Goal: Book appointment/travel/reservation

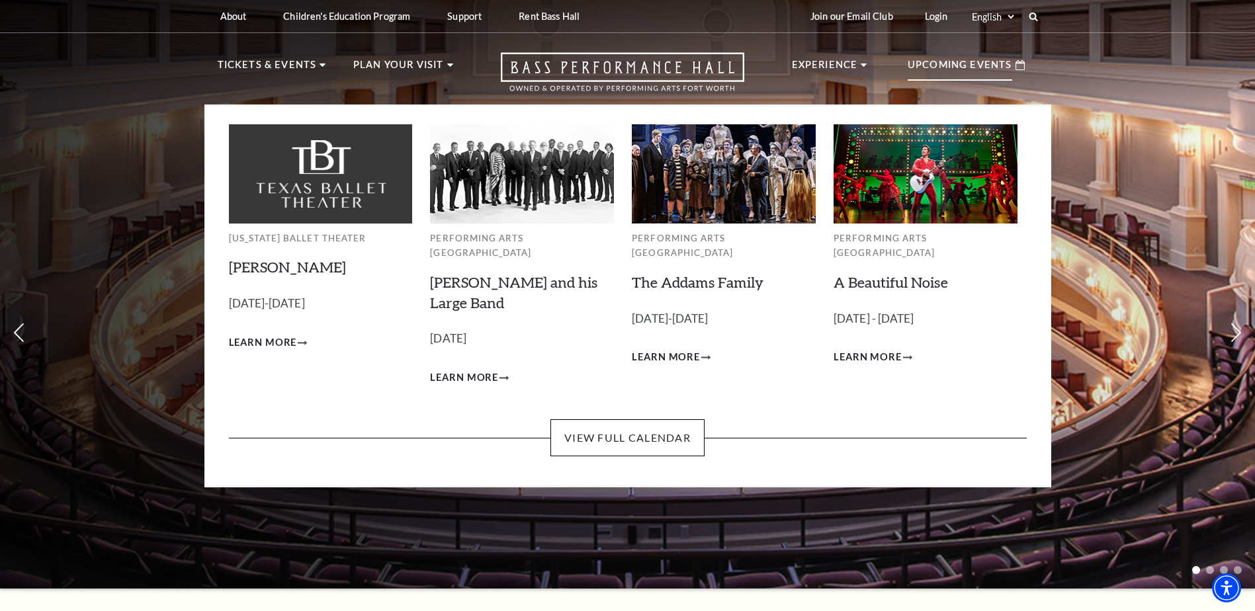
click at [978, 65] on p "Upcoming Events" at bounding box center [960, 69] width 105 height 24
click at [582, 424] on link "View Full Calendar" at bounding box center [627, 437] width 154 height 37
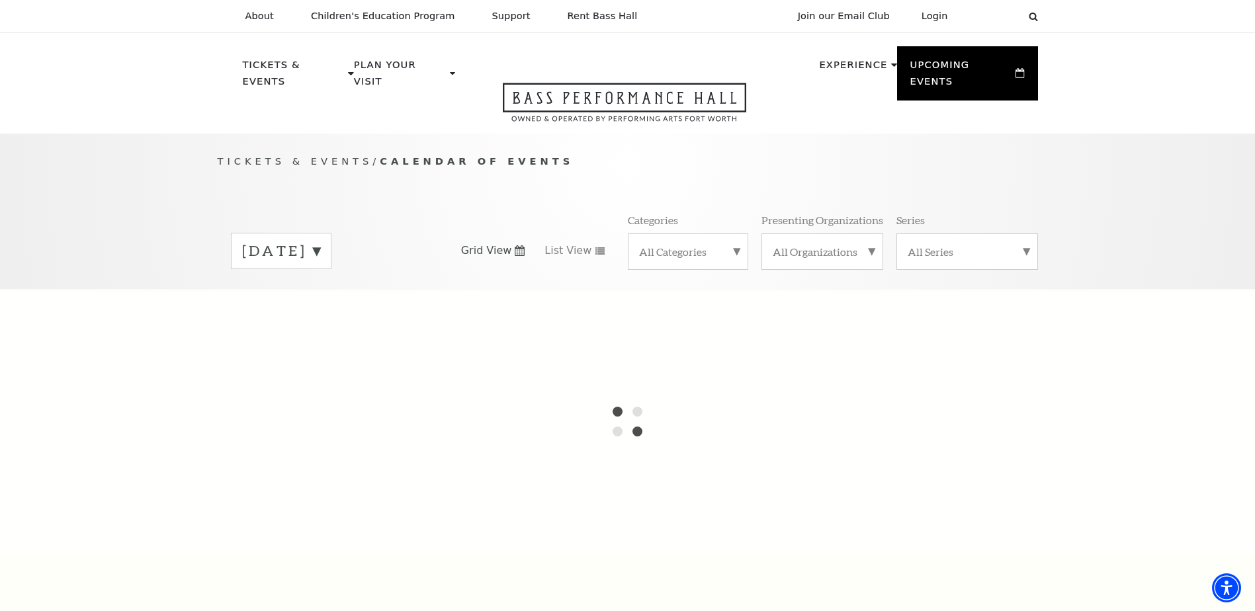
click at [320, 241] on label "[DATE]" at bounding box center [281, 251] width 78 height 21
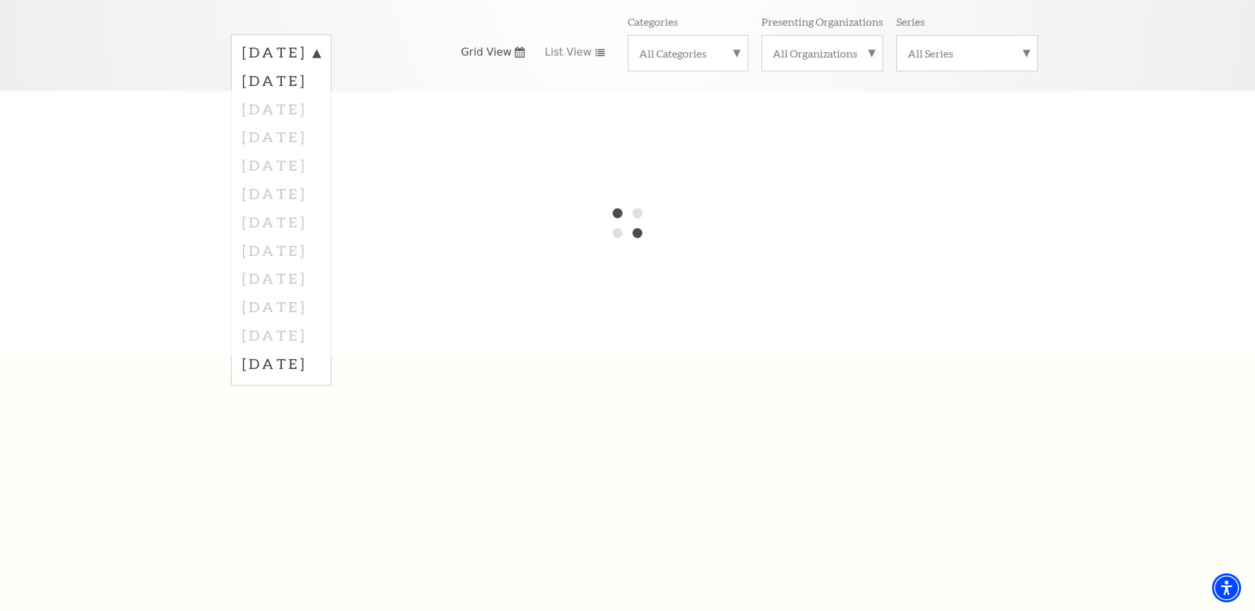
click at [361, 96] on div at bounding box center [627, 223] width 1255 height 265
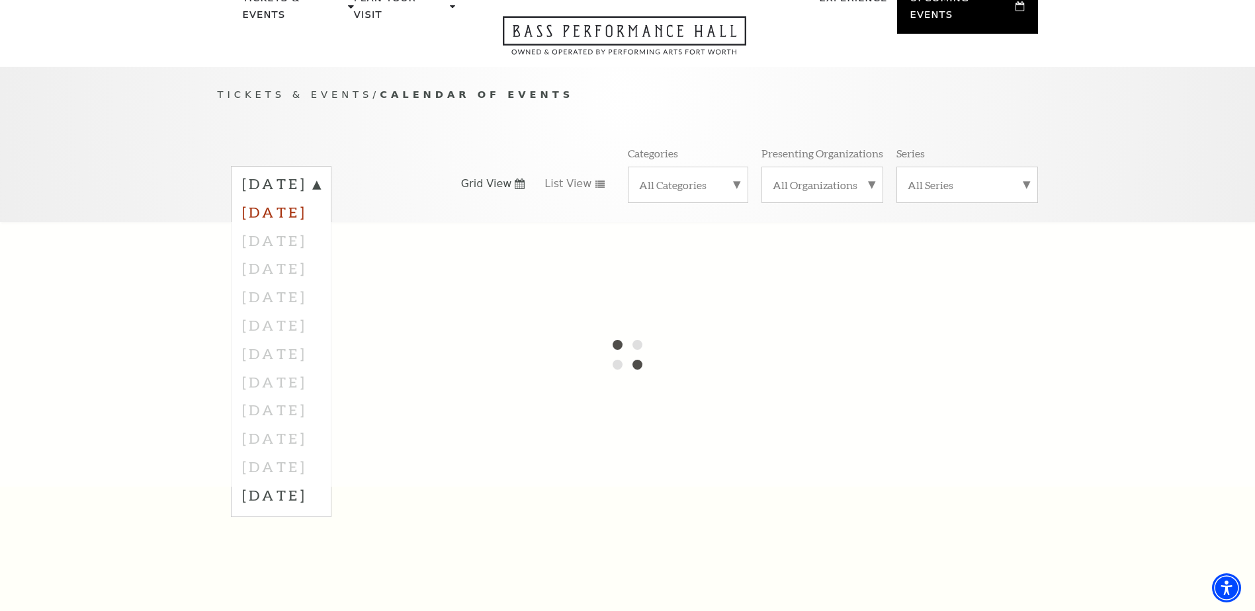
scroll to position [66, 0]
click at [313, 200] on label "November 2025" at bounding box center [281, 212] width 78 height 28
